Goal: Task Accomplishment & Management: Complete application form

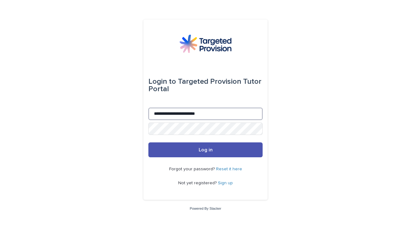
type input "**********"
click at [205, 150] on button "Log in" at bounding box center [205, 149] width 114 height 15
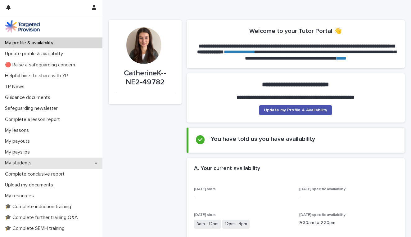
click at [16, 161] on p "My students" at bounding box center [19, 163] width 34 height 6
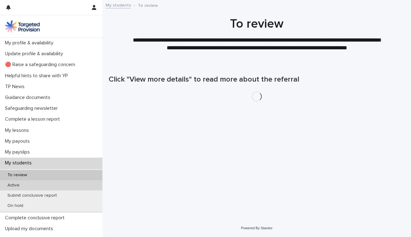
click at [16, 183] on p "Active" at bounding box center [13, 185] width 22 height 5
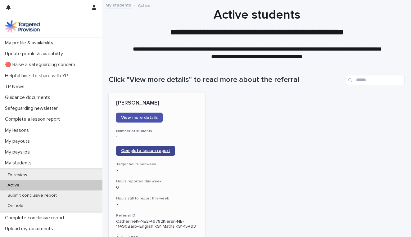
click at [126, 152] on span "Complete lesson report" at bounding box center [145, 151] width 49 height 4
click at [94, 8] on icon "button" at bounding box center [94, 7] width 4 height 5
click at [82, 21] on p "Log Out" at bounding box center [75, 26] width 39 height 11
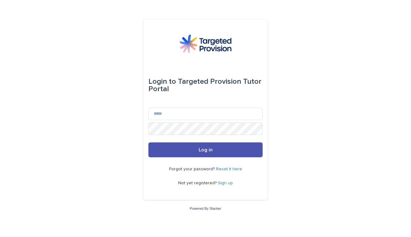
click at [16, 1] on div "Login to Targeted Provision Tutor Portal Email Password Log in Forgot your pass…" at bounding box center [205, 118] width 411 height 237
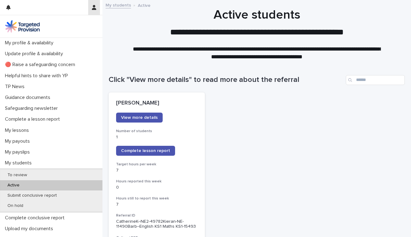
click at [91, 13] on button "button" at bounding box center [94, 7] width 12 height 15
click at [78, 26] on p "Log Out" at bounding box center [75, 26] width 39 height 11
